Goal: Information Seeking & Learning: Learn about a topic

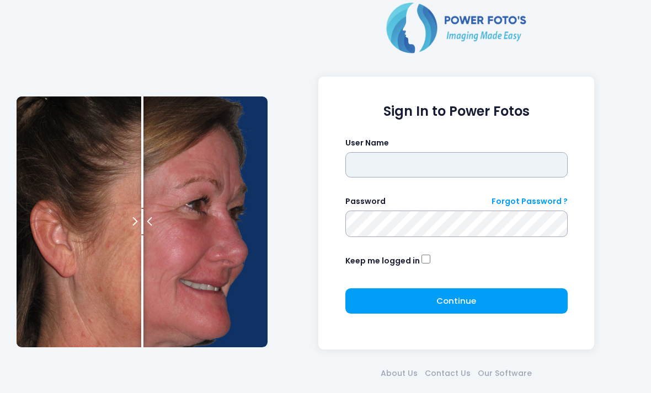
click at [469, 165] on input "text" at bounding box center [456, 164] width 222 height 25
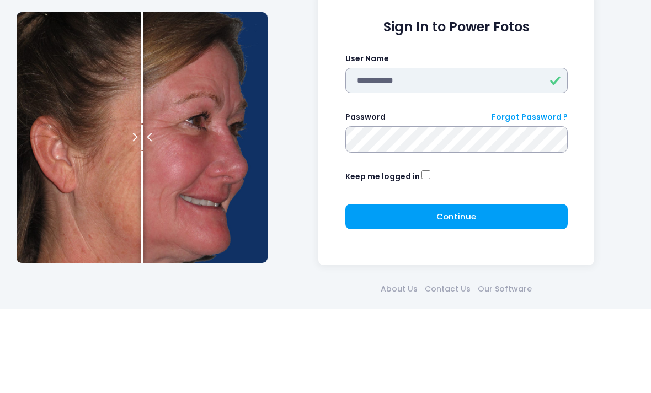
type input "**********"
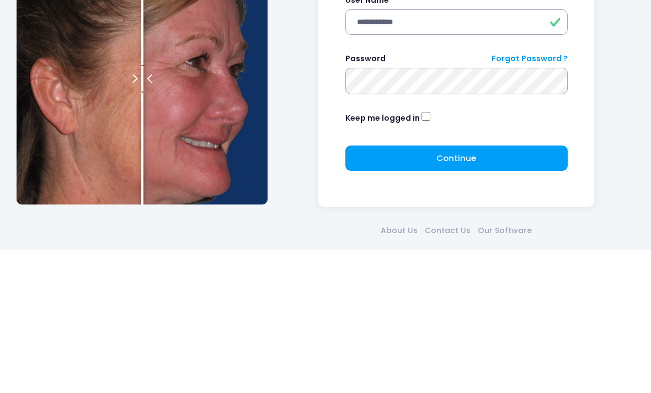
click at [438, 288] on button "Continue Please wait..." at bounding box center [456, 300] width 222 height 25
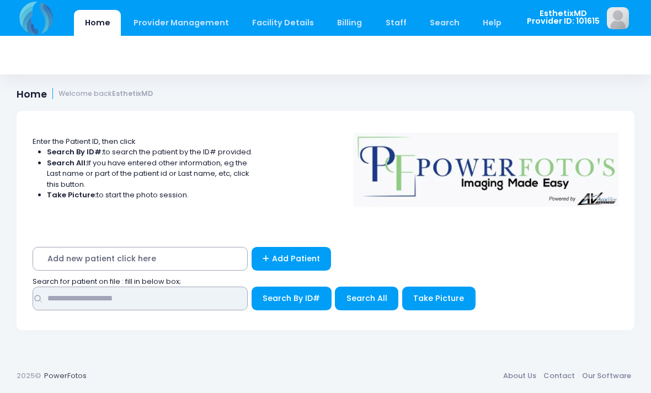
click at [226, 294] on input "text" at bounding box center [140, 299] width 215 height 24
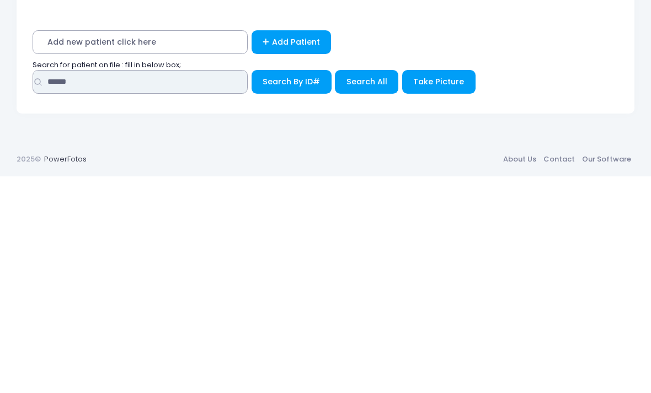
type input "******"
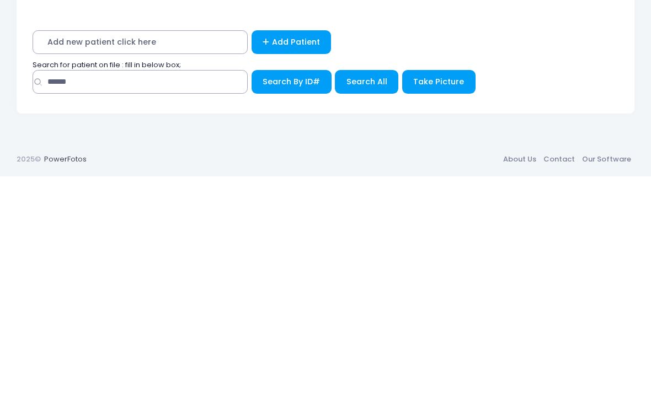
click at [369, 287] on button "Search All" at bounding box center [366, 299] width 63 height 24
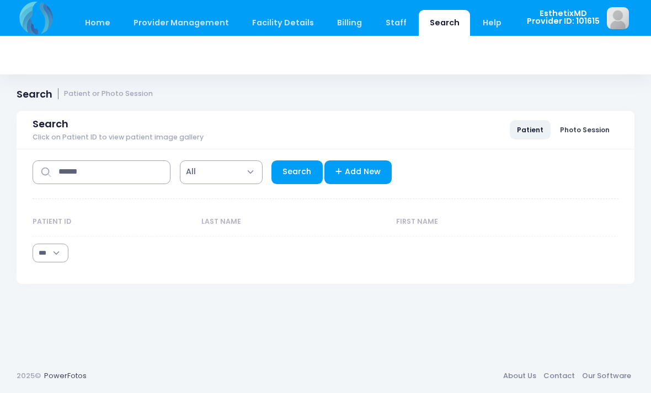
select select "***"
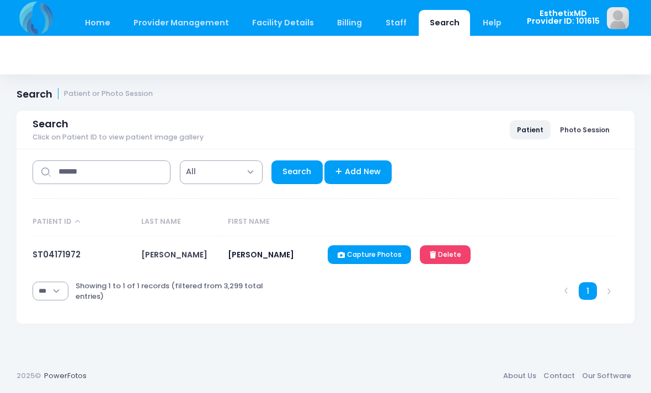
click at [50, 255] on link "ST04171972" at bounding box center [57, 255] width 48 height 12
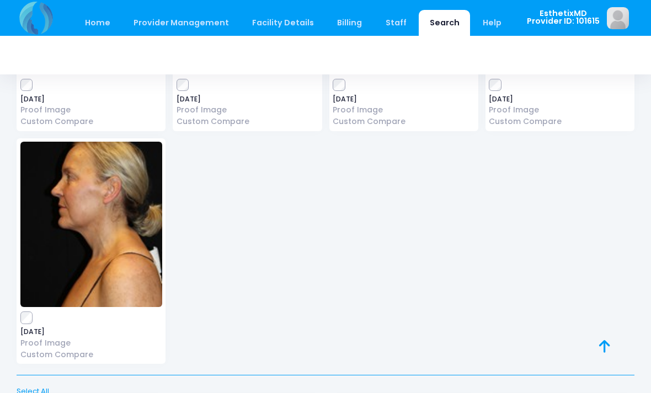
scroll to position [2928, 0]
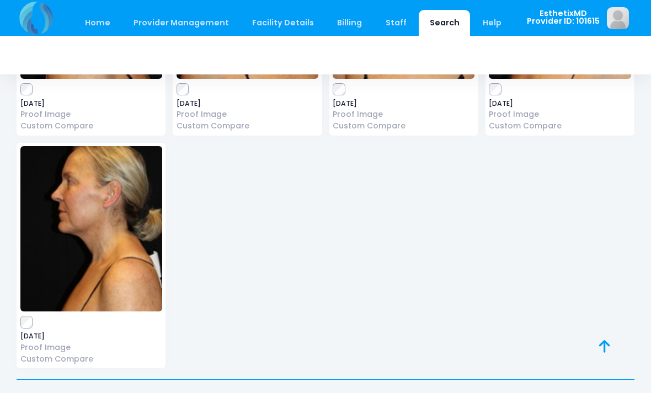
click at [115, 232] on img at bounding box center [91, 228] width 142 height 165
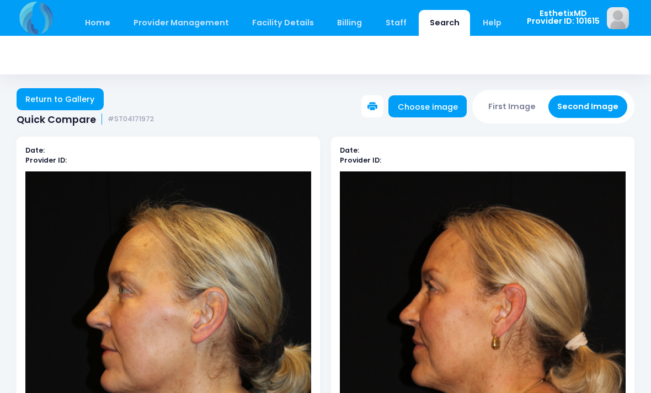
click at [33, 98] on link "Return to Gallery" at bounding box center [60, 99] width 87 height 22
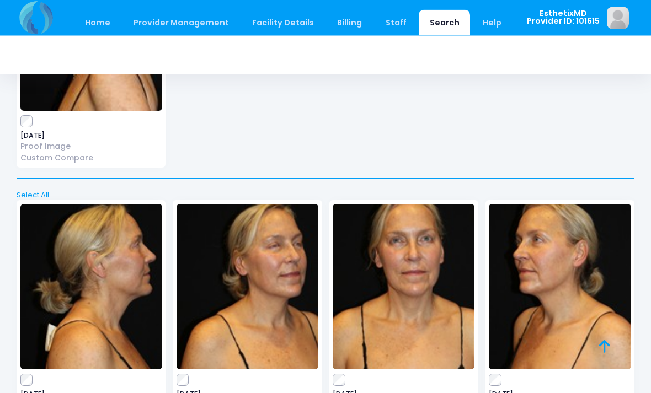
scroll to position [2652, 0]
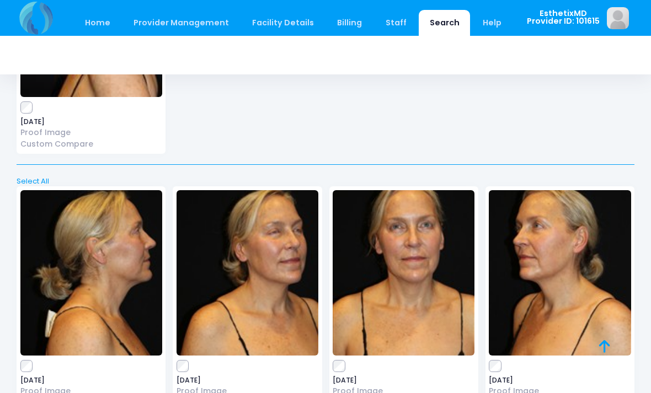
click at [548, 278] on img at bounding box center [560, 272] width 142 height 165
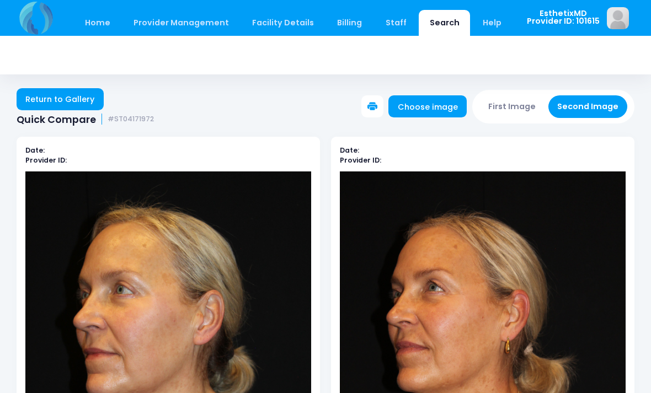
click at [44, 93] on link "Return to Gallery" at bounding box center [60, 99] width 87 height 22
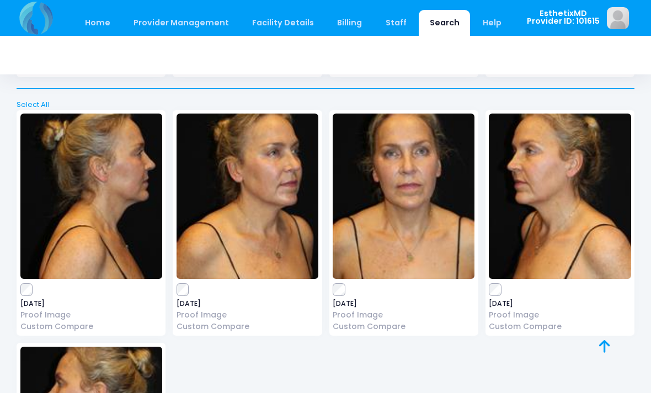
scroll to position [2233, 0]
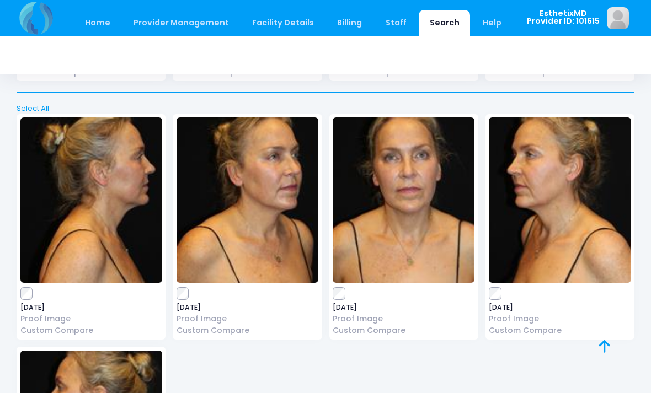
click at [74, 207] on img at bounding box center [91, 199] width 142 height 165
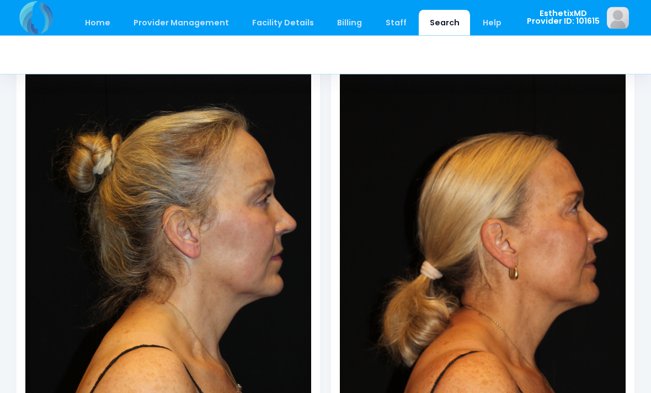
scroll to position [99, 0]
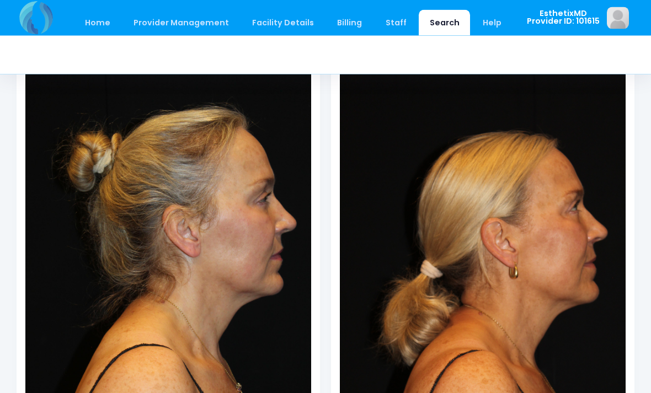
click at [262, 302] on img at bounding box center [168, 287] width 286 height 428
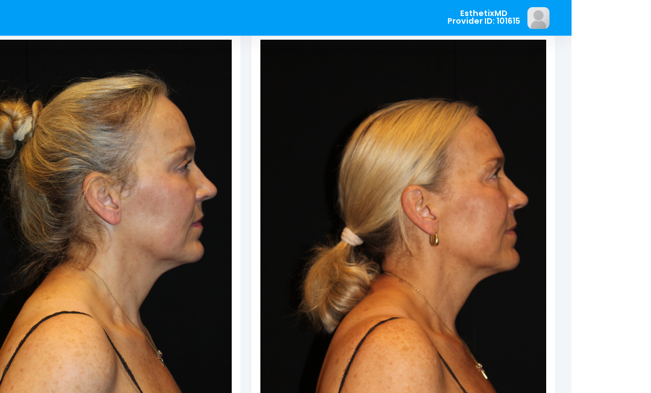
scroll to position [103, 0]
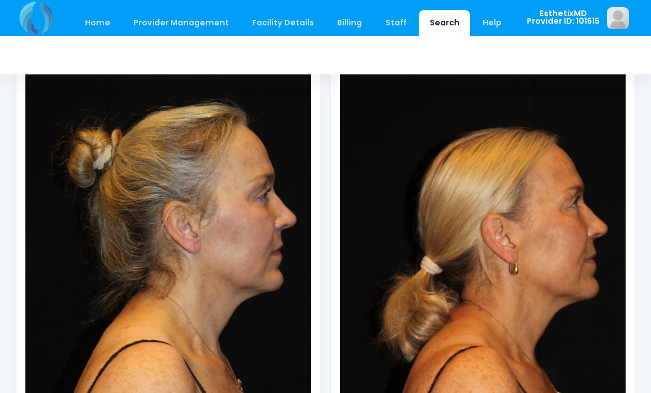
click at [546, 322] on img at bounding box center [483, 282] width 286 height 428
click at [571, 303] on img at bounding box center [483, 282] width 286 height 428
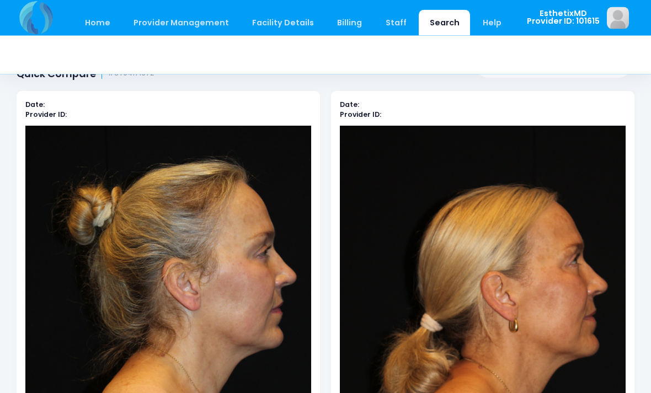
scroll to position [0, 0]
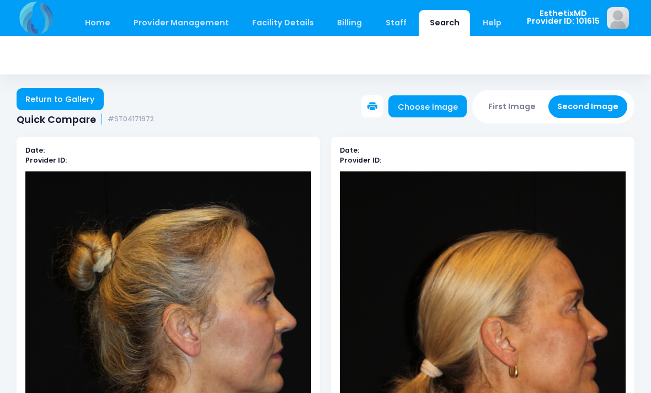
click at [68, 97] on link "Return to Gallery" at bounding box center [60, 99] width 87 height 22
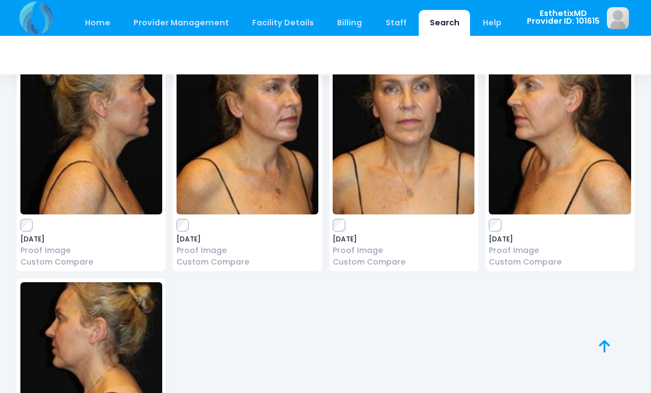
scroll to position [2295, 0]
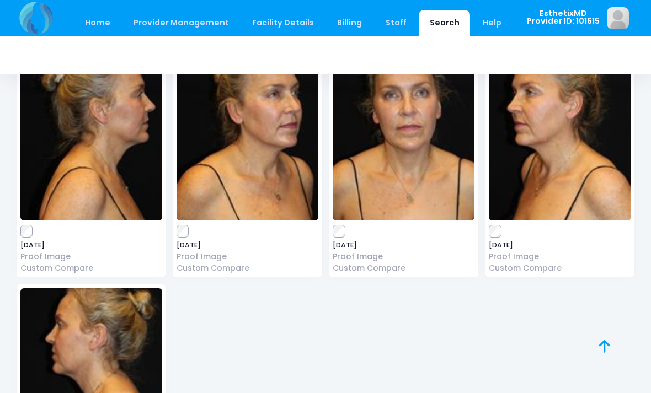
click at [556, 156] on img at bounding box center [560, 137] width 142 height 165
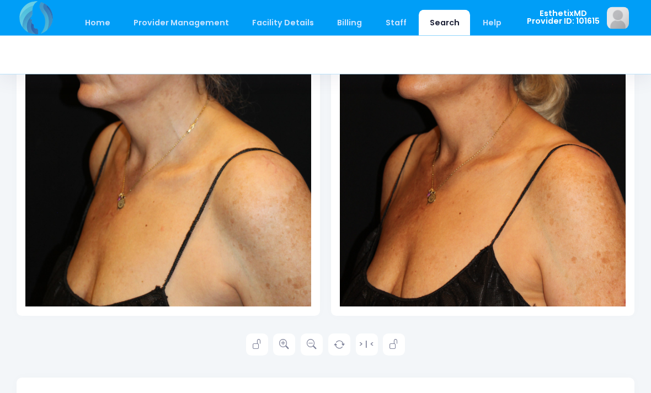
scroll to position [293, 0]
click at [286, 340] on icon at bounding box center [284, 345] width 10 height 10
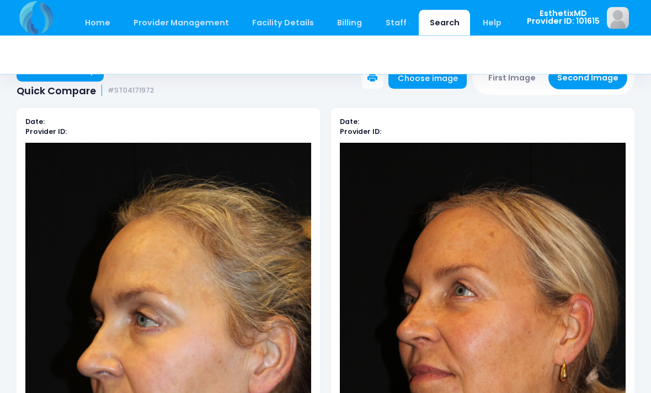
scroll to position [0, 0]
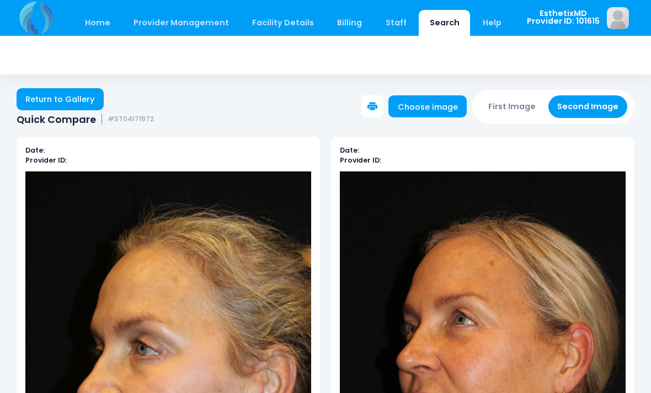
click at [76, 99] on link "Return to Gallery" at bounding box center [60, 99] width 87 height 22
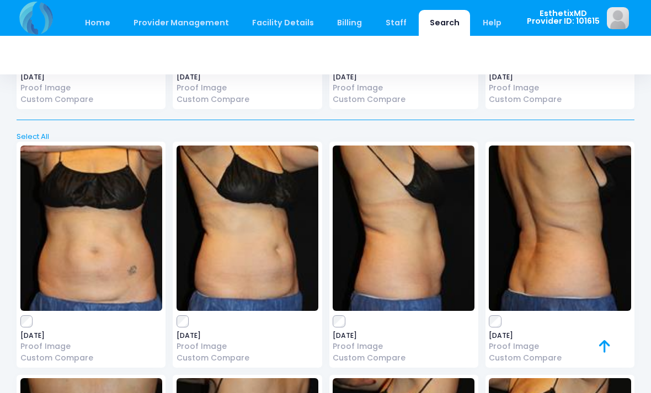
scroll to position [1711, 0]
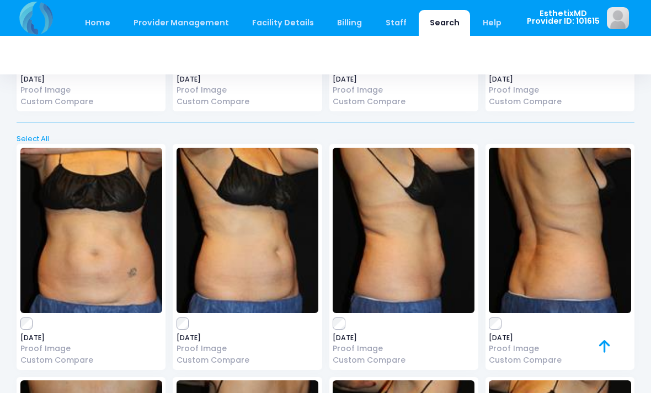
click at [107, 251] on img at bounding box center [91, 230] width 142 height 165
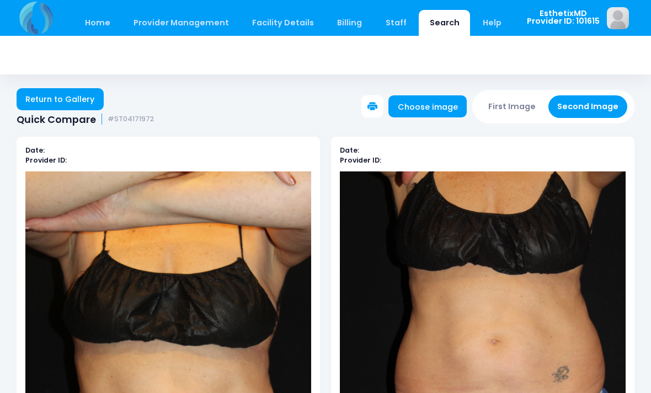
click at [37, 102] on link "Return to Gallery" at bounding box center [60, 99] width 87 height 22
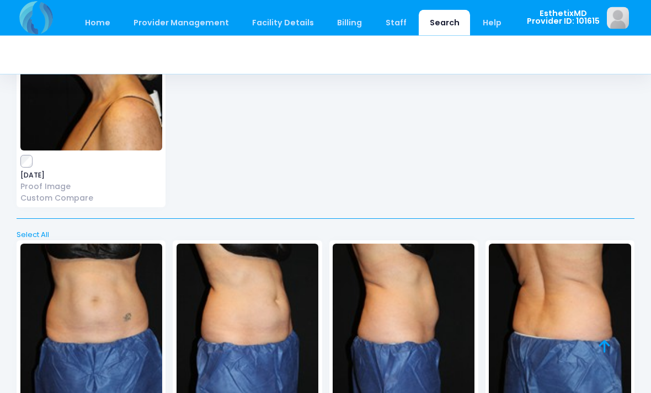
scroll to position [3090, 0]
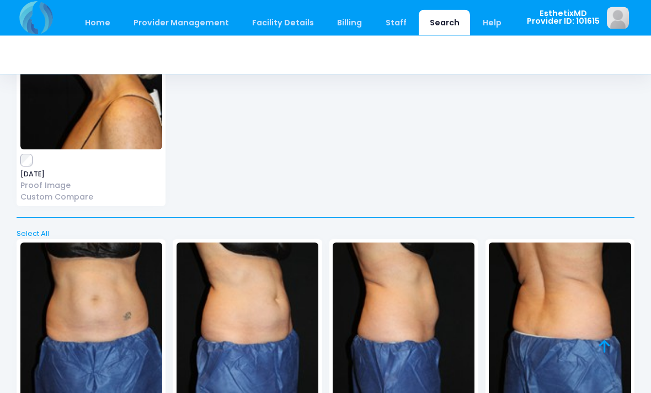
click at [113, 321] on img at bounding box center [91, 325] width 142 height 165
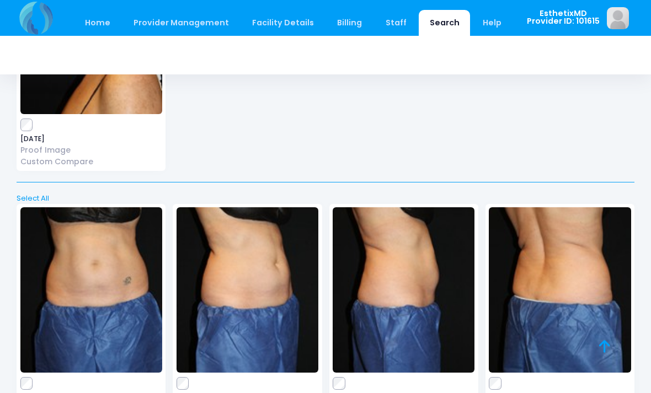
click at [398, 286] on img at bounding box center [403, 289] width 142 height 165
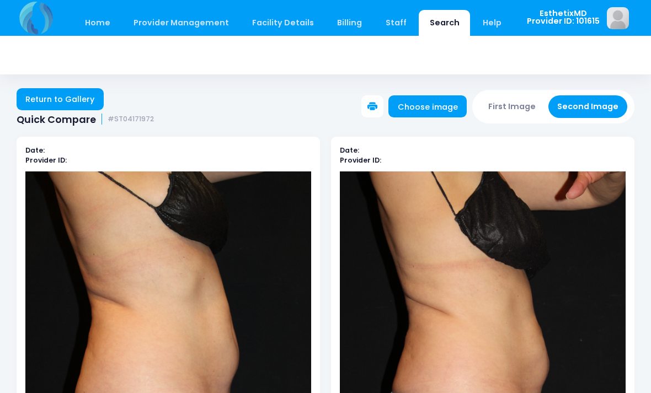
click at [52, 98] on link "Return to Gallery" at bounding box center [60, 99] width 87 height 22
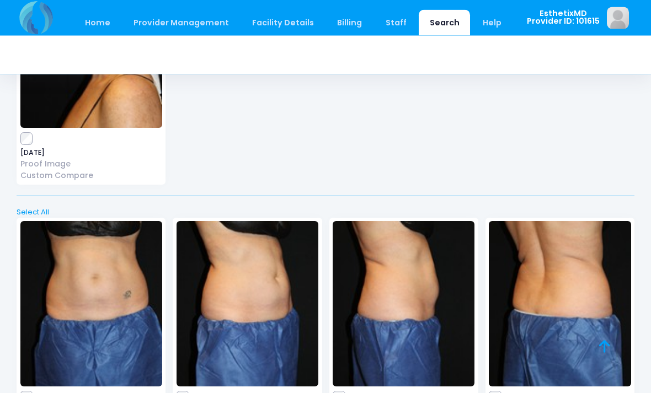
scroll to position [3153, 0]
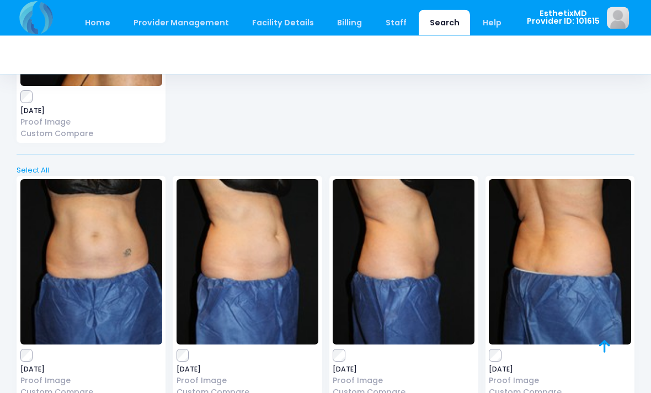
click at [257, 238] on img at bounding box center [247, 262] width 142 height 165
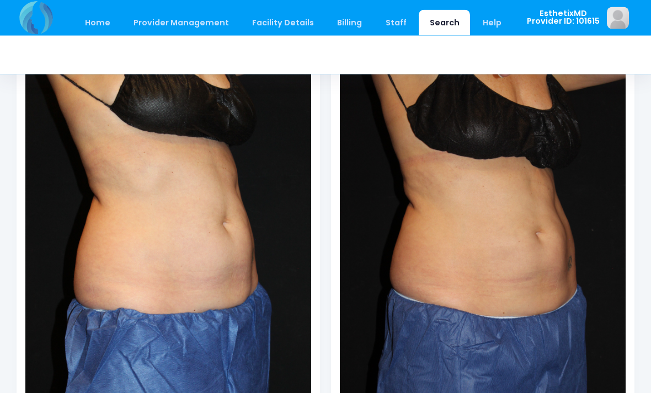
scroll to position [110, 0]
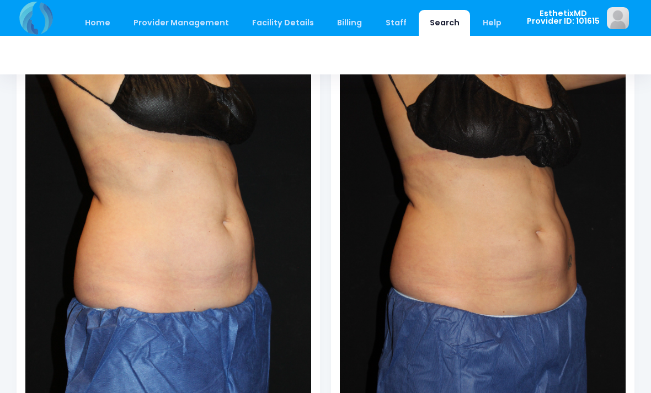
click at [185, 300] on img at bounding box center [168, 276] width 286 height 428
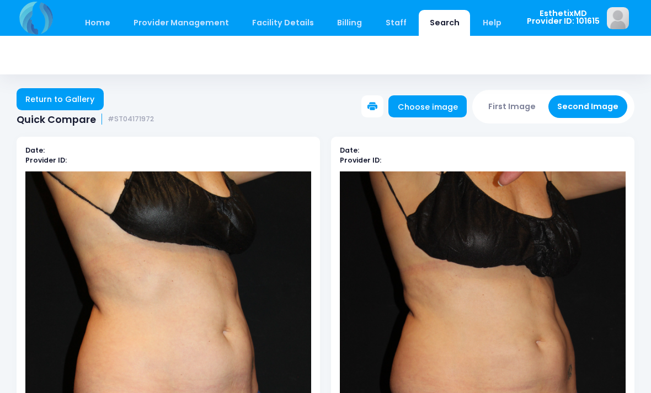
scroll to position [18, 0]
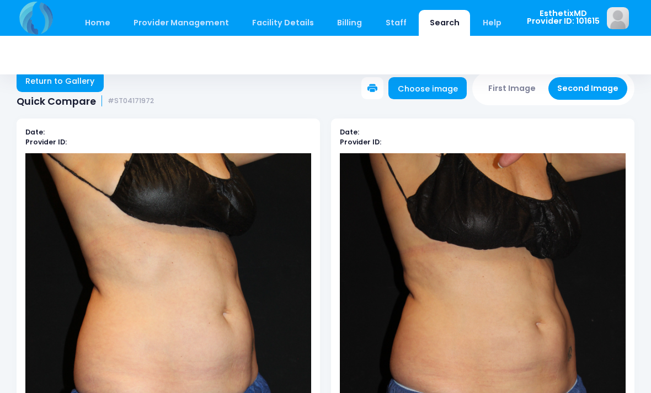
click at [47, 85] on link "Return to Gallery" at bounding box center [60, 81] width 87 height 22
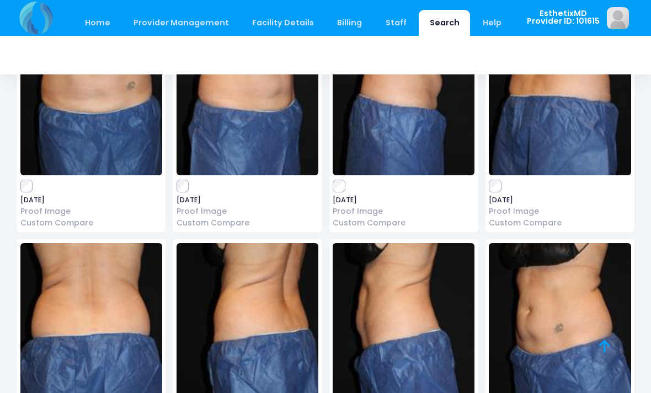
scroll to position [1356, 0]
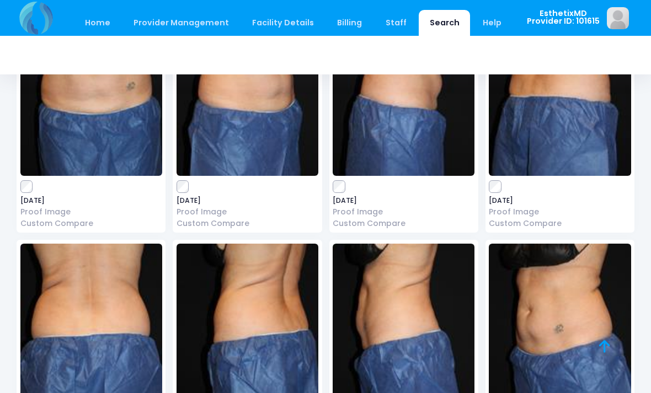
click at [557, 323] on img at bounding box center [560, 326] width 142 height 165
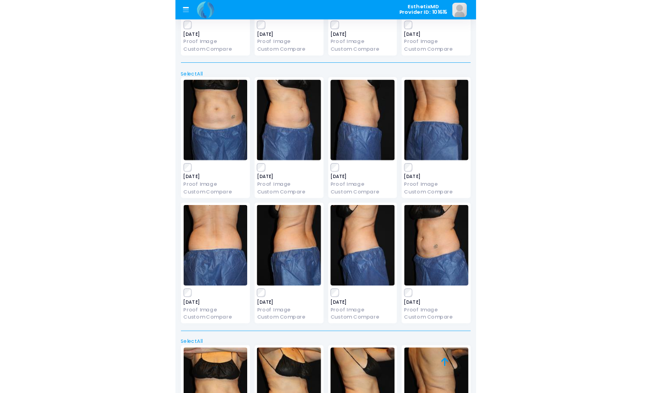
scroll to position [1392, 0]
